Goal: Task Accomplishment & Management: Manage account settings

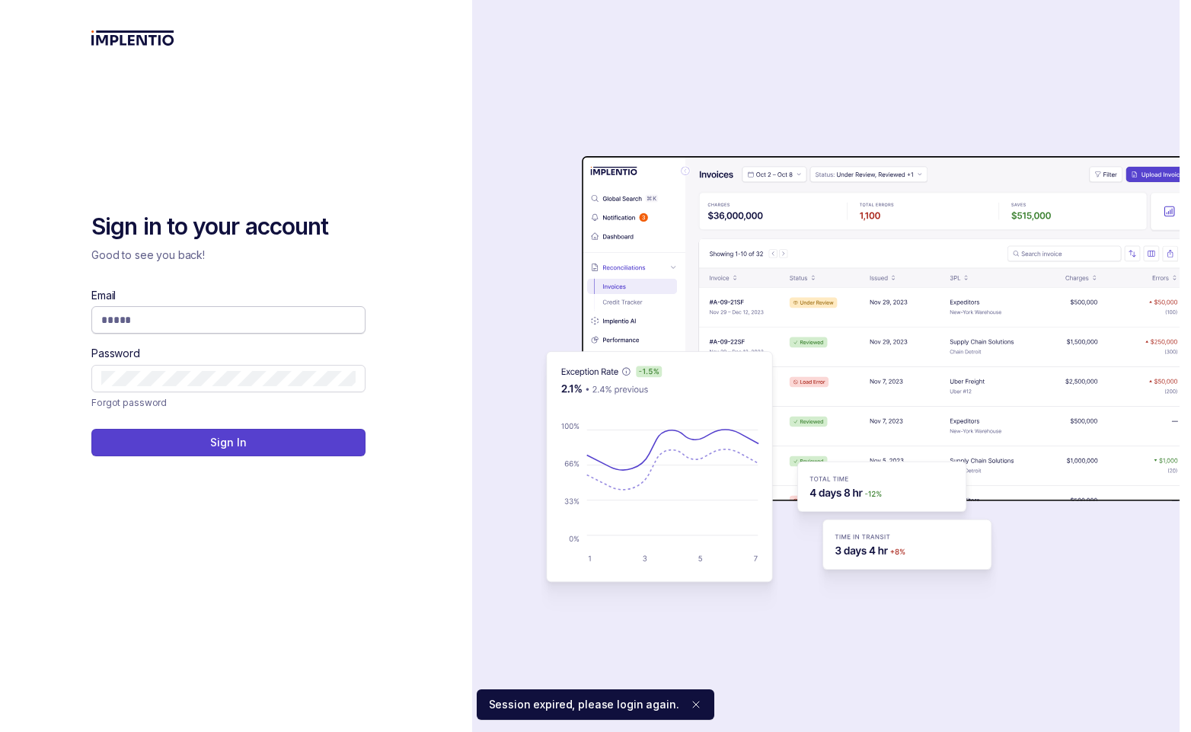
click at [188, 320] on input "Email" at bounding box center [228, 319] width 254 height 15
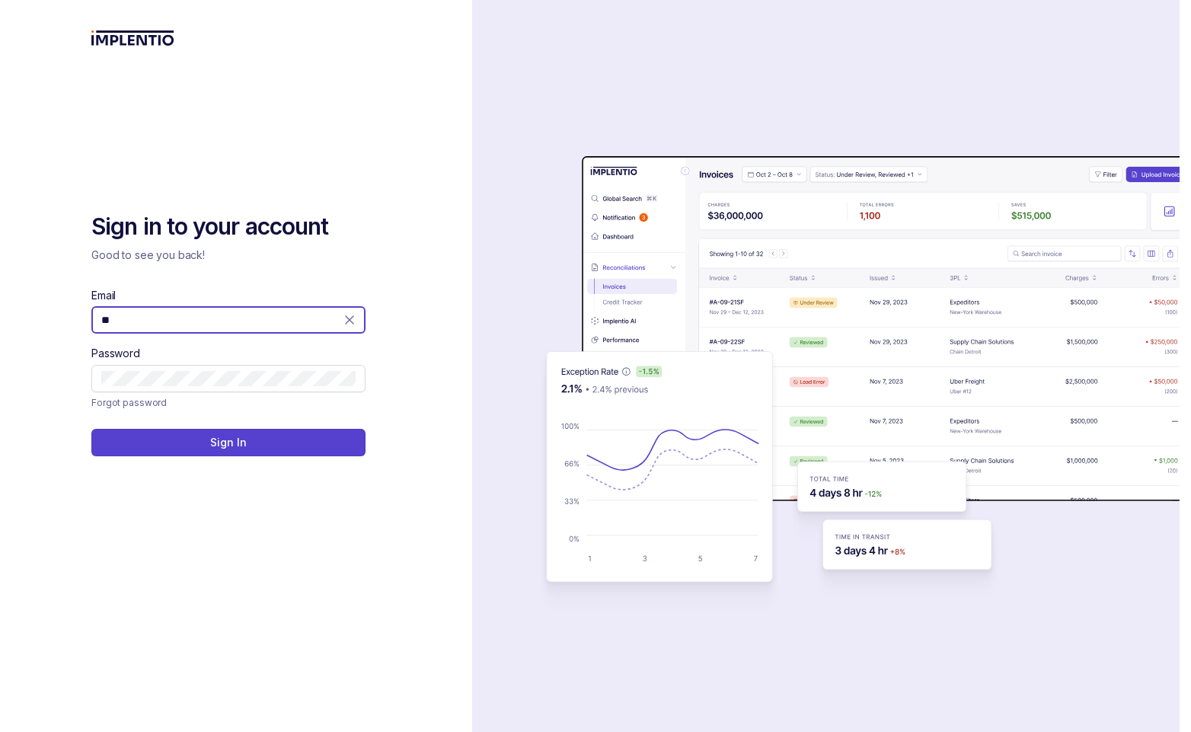
type input "**********"
